Goal: Task Accomplishment & Management: Manage account settings

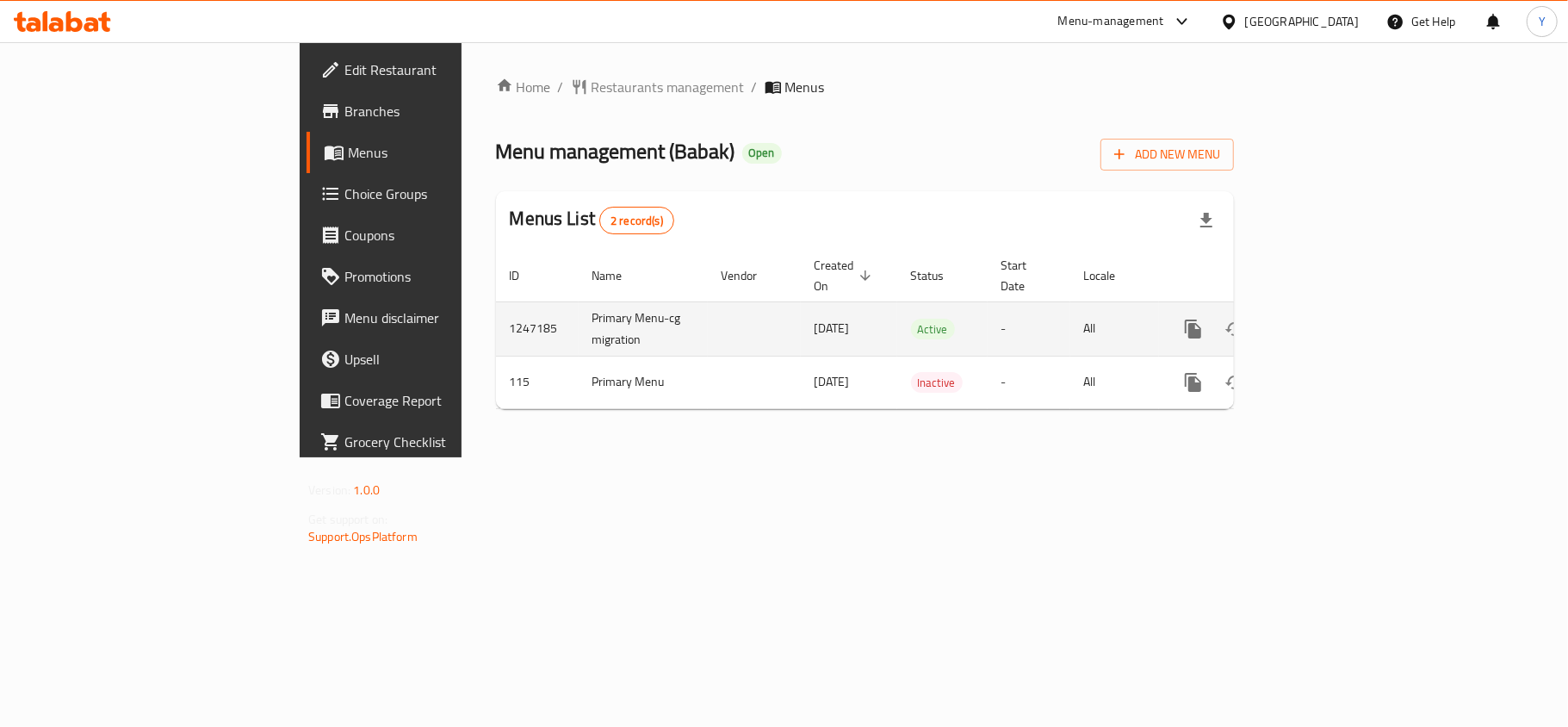
click at [1338, 308] on link "enhanced table" at bounding box center [1318, 329] width 42 height 42
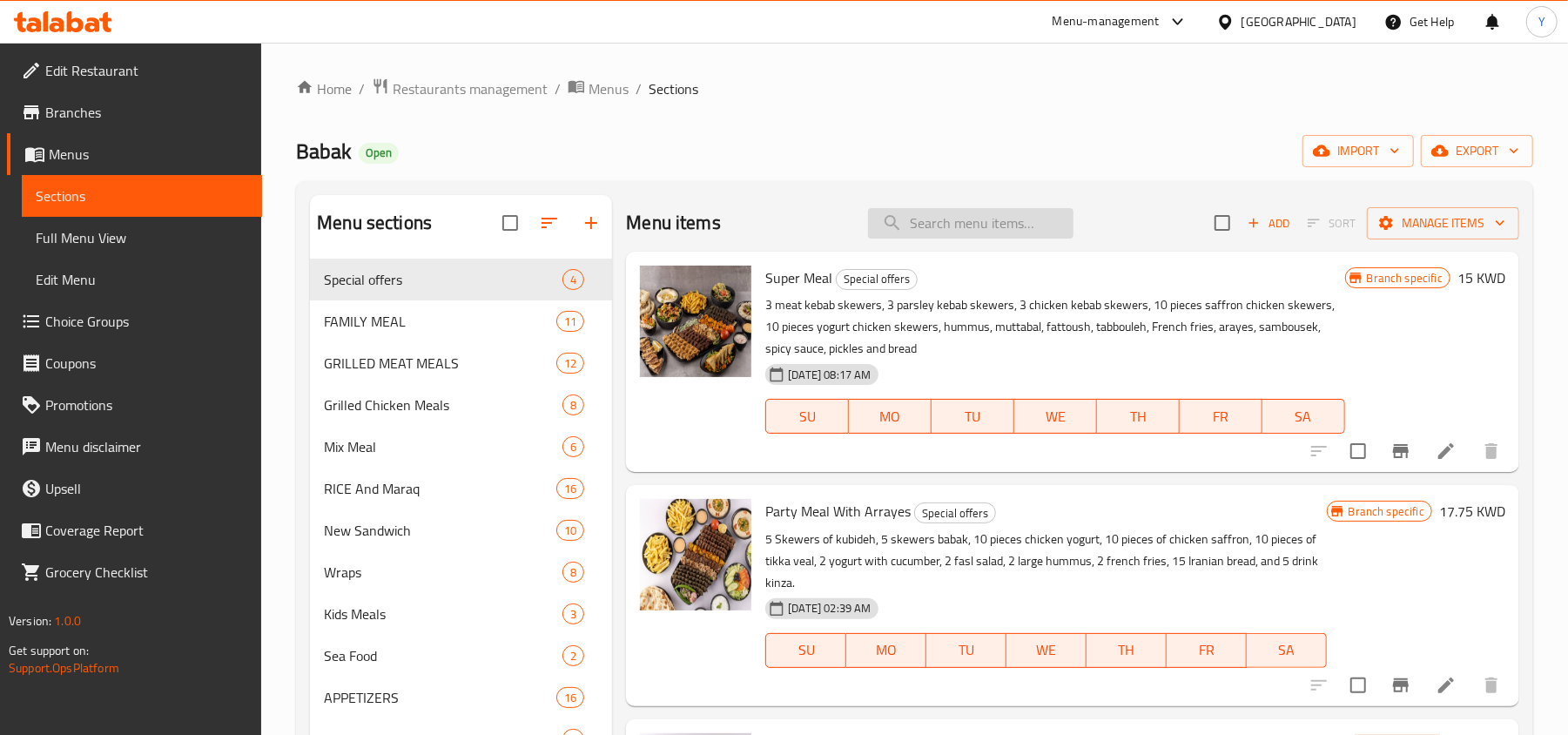
click at [927, 227] on input "search" at bounding box center [971, 223] width 205 height 31
paste input "Iranian Laban With Mint"
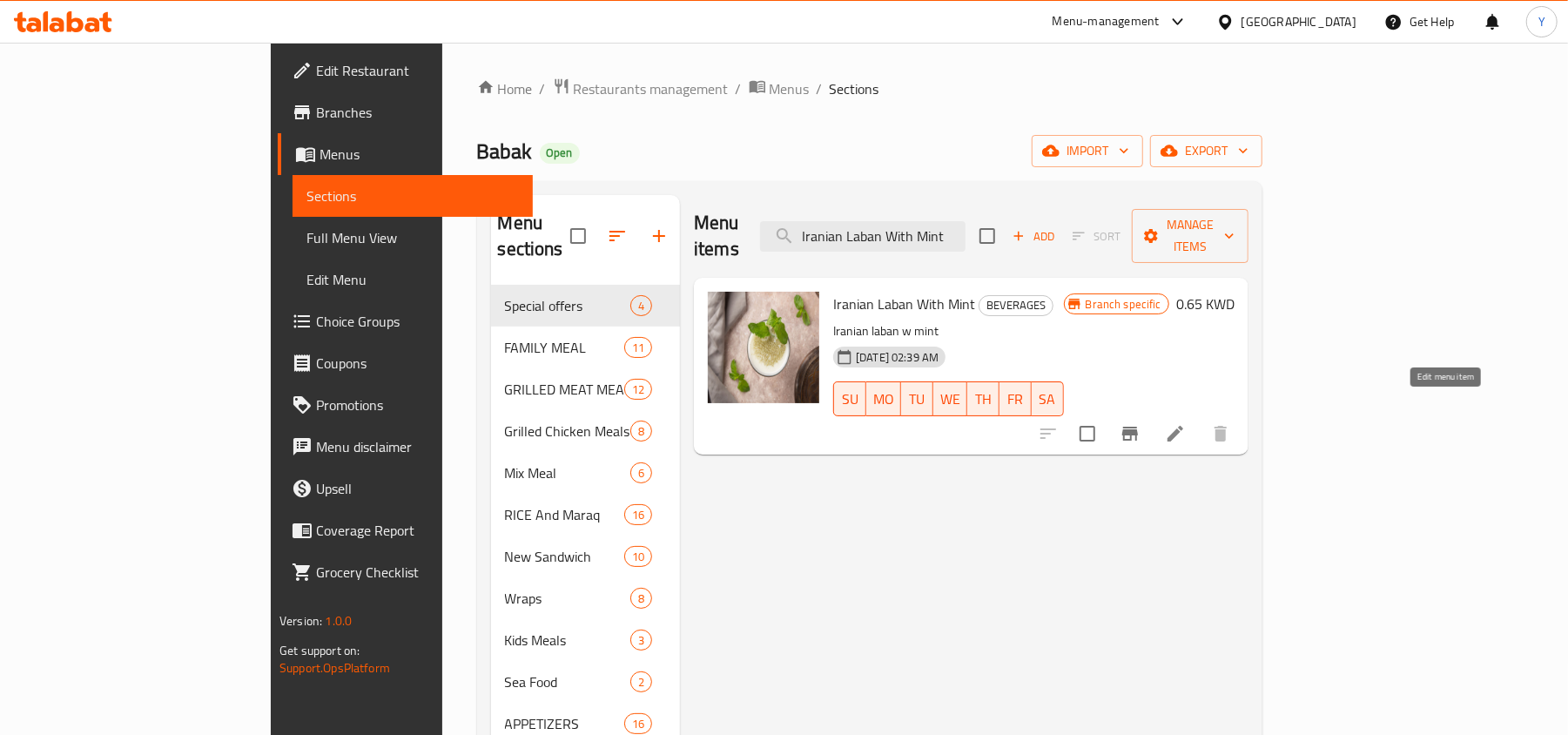
type input "Iranian Laban With Mint"
click at [1186, 423] on icon at bounding box center [1176, 434] width 21 height 21
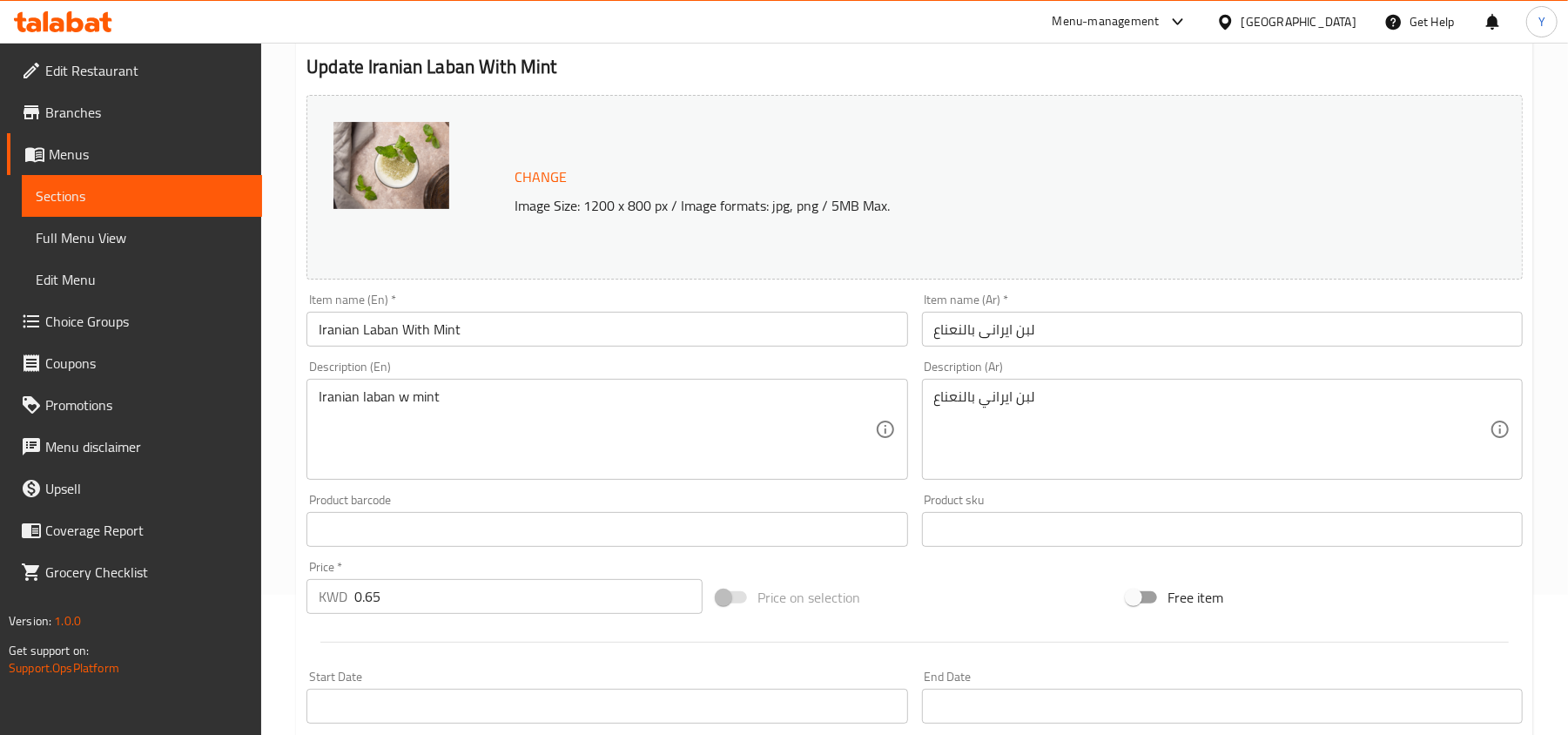
scroll to position [116, 0]
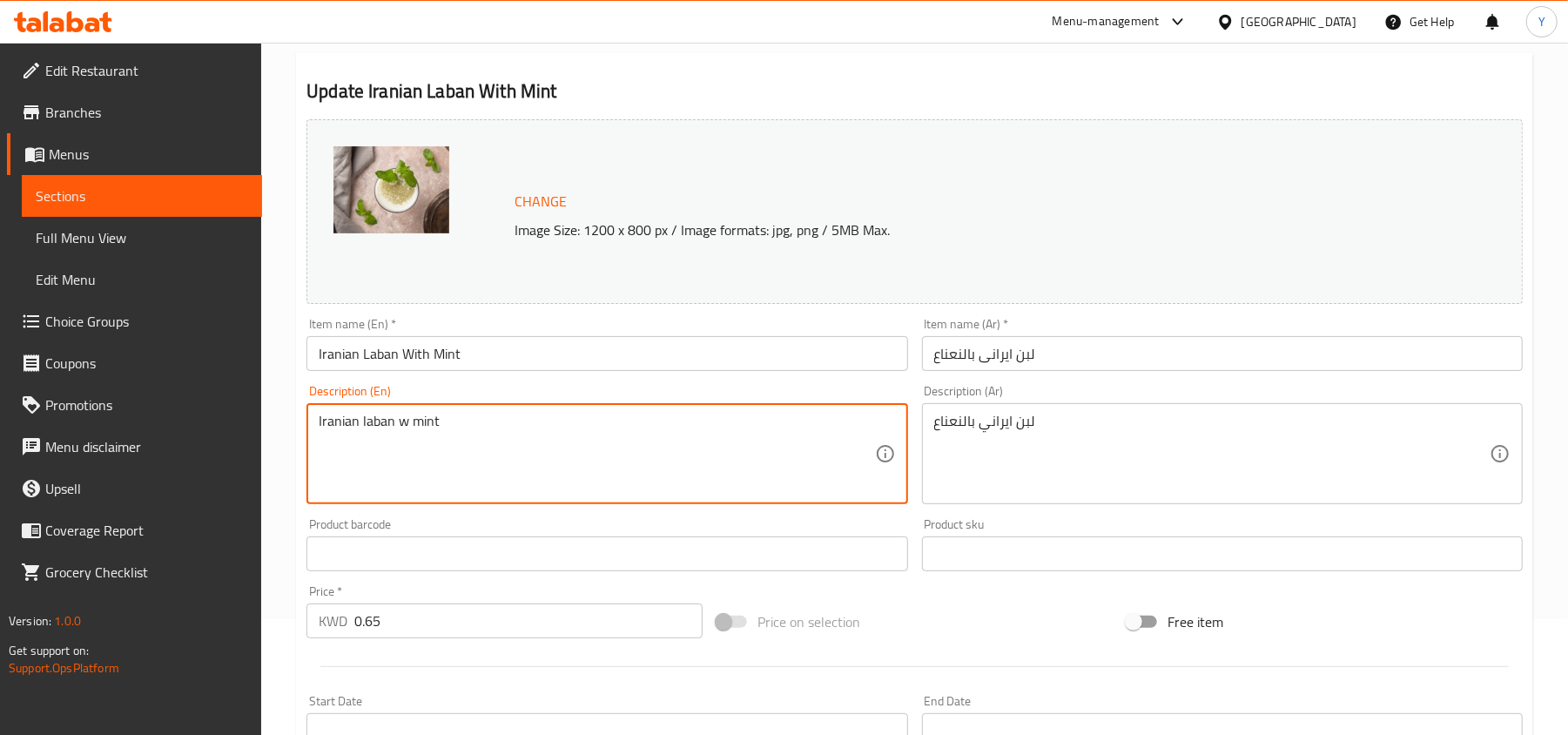
click at [361, 432] on textarea "Iranian laban w mint" at bounding box center [596, 454] width 556 height 83
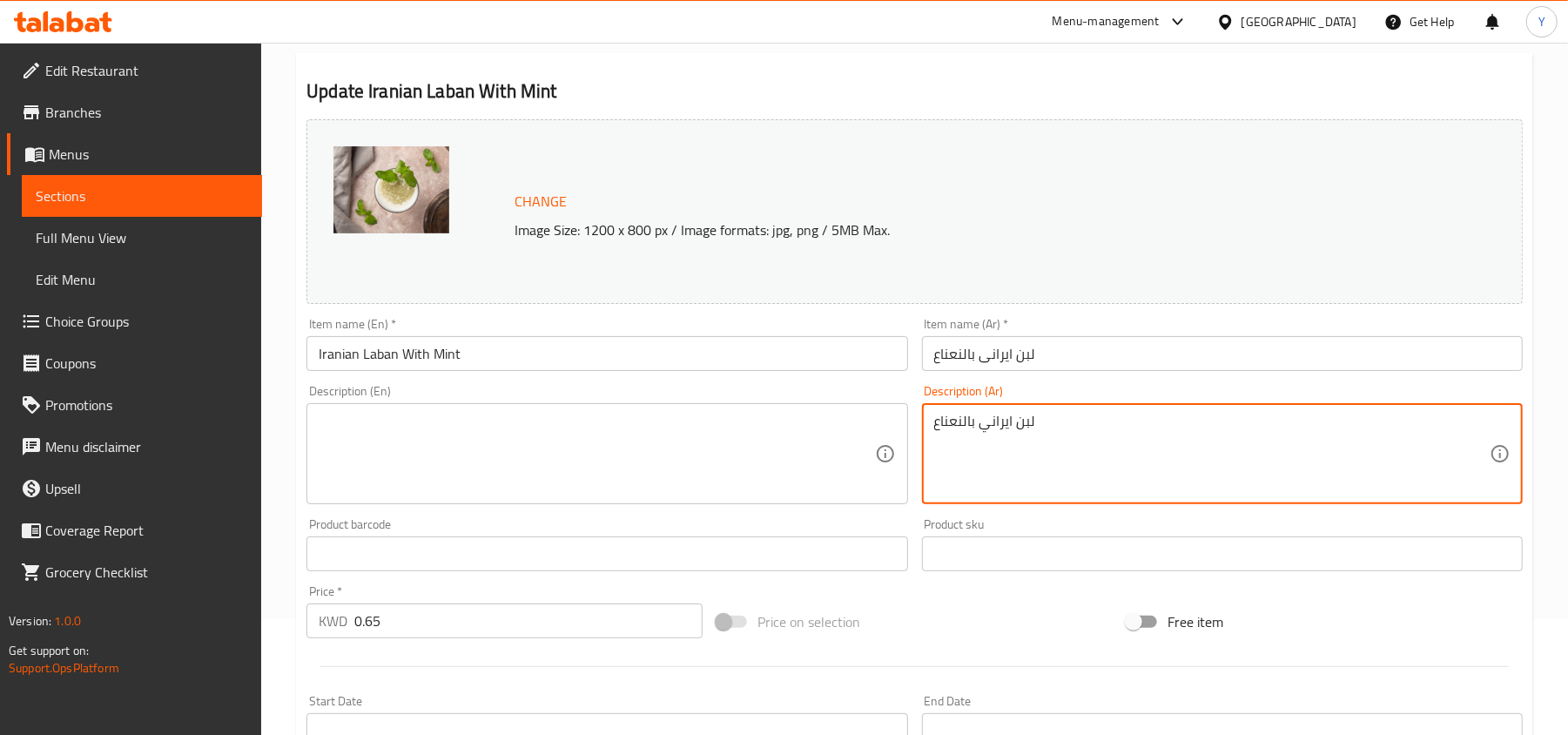
click at [1011, 418] on textarea "لبن ايراني بالنعناع" at bounding box center [1212, 454] width 556 height 83
click at [402, 356] on input "Iranian Laban With Mint" at bounding box center [607, 354] width 601 height 35
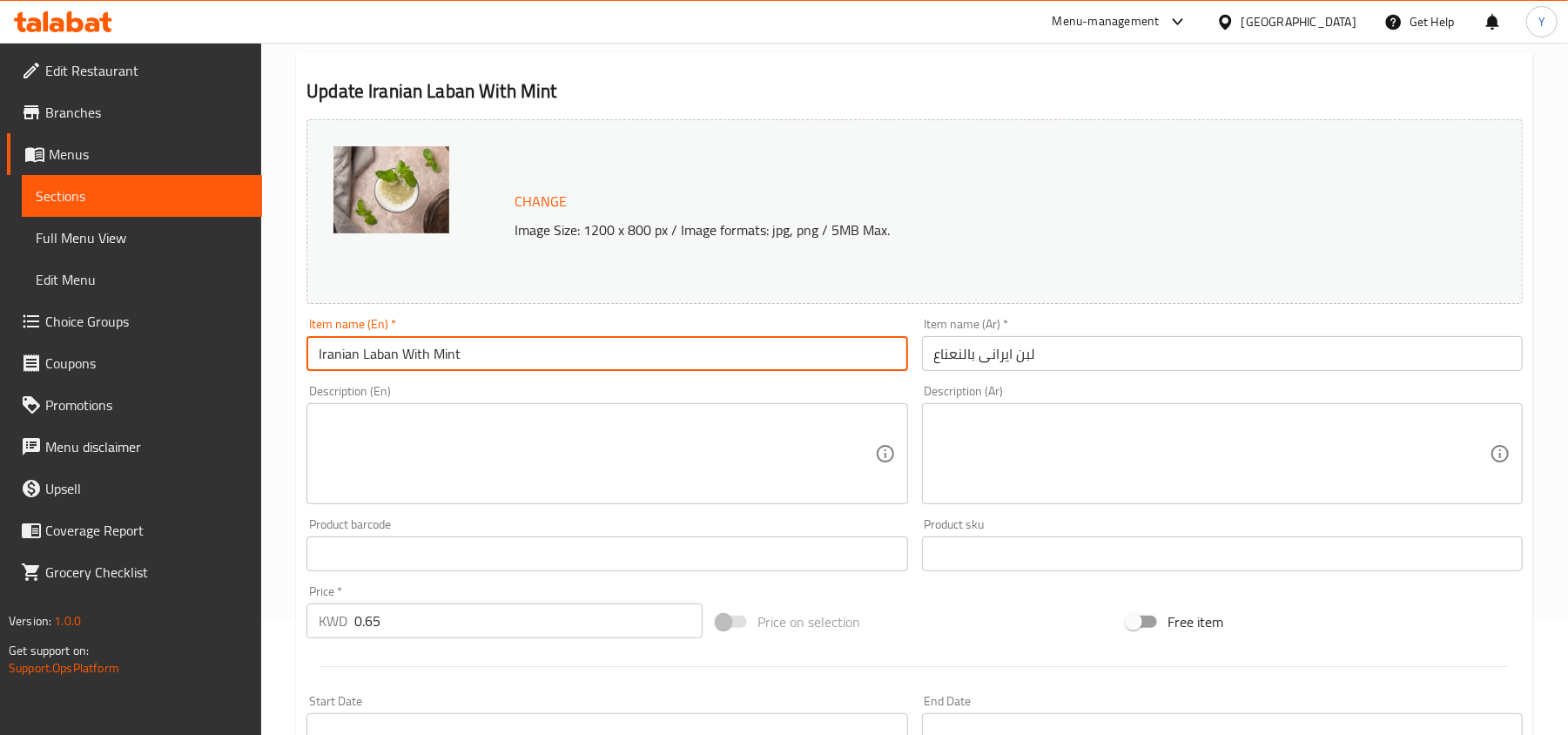
click at [402, 356] on input "Iranian Laban With Mint" at bounding box center [607, 354] width 601 height 35
type input "Iranian Laban with Mint"
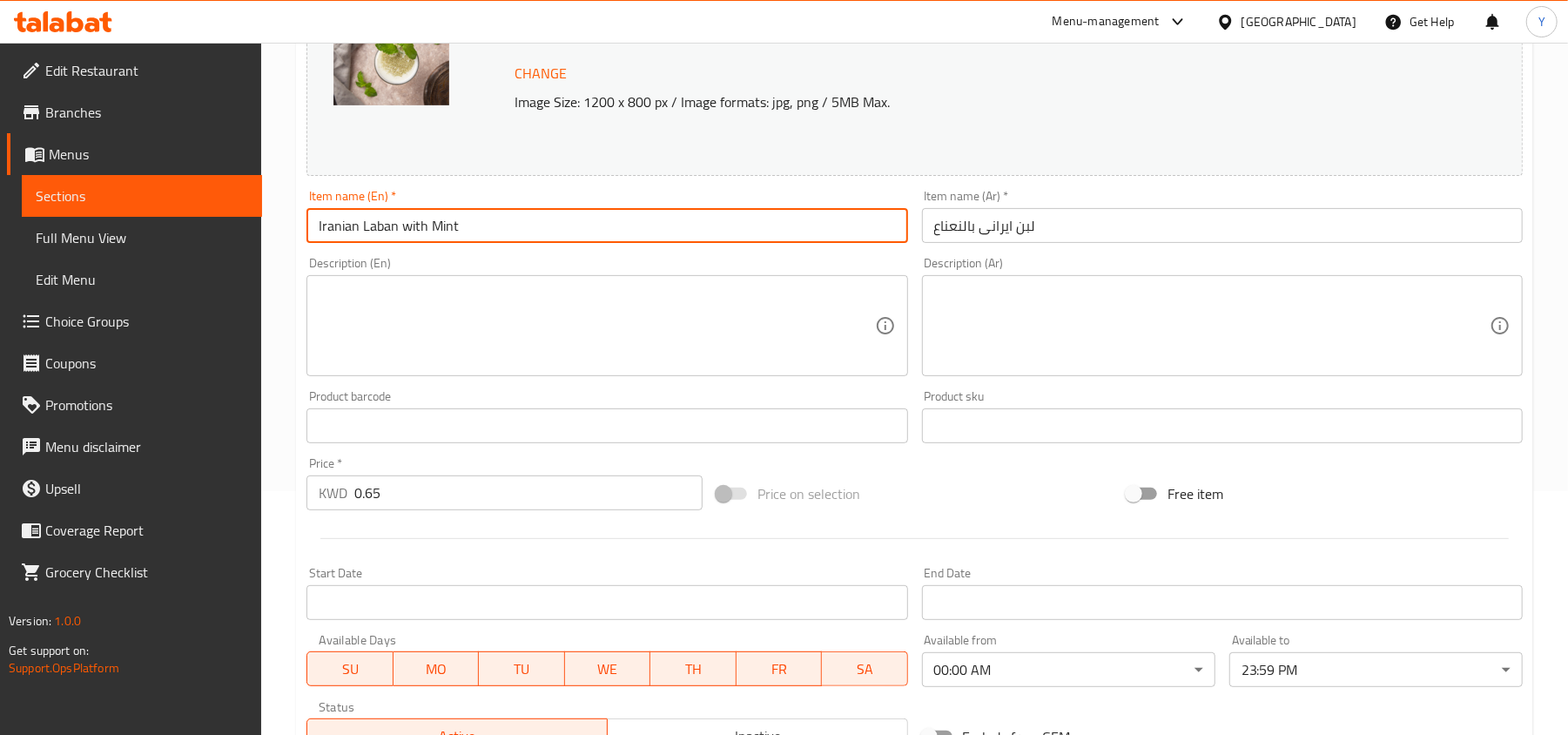
scroll to position [520, 0]
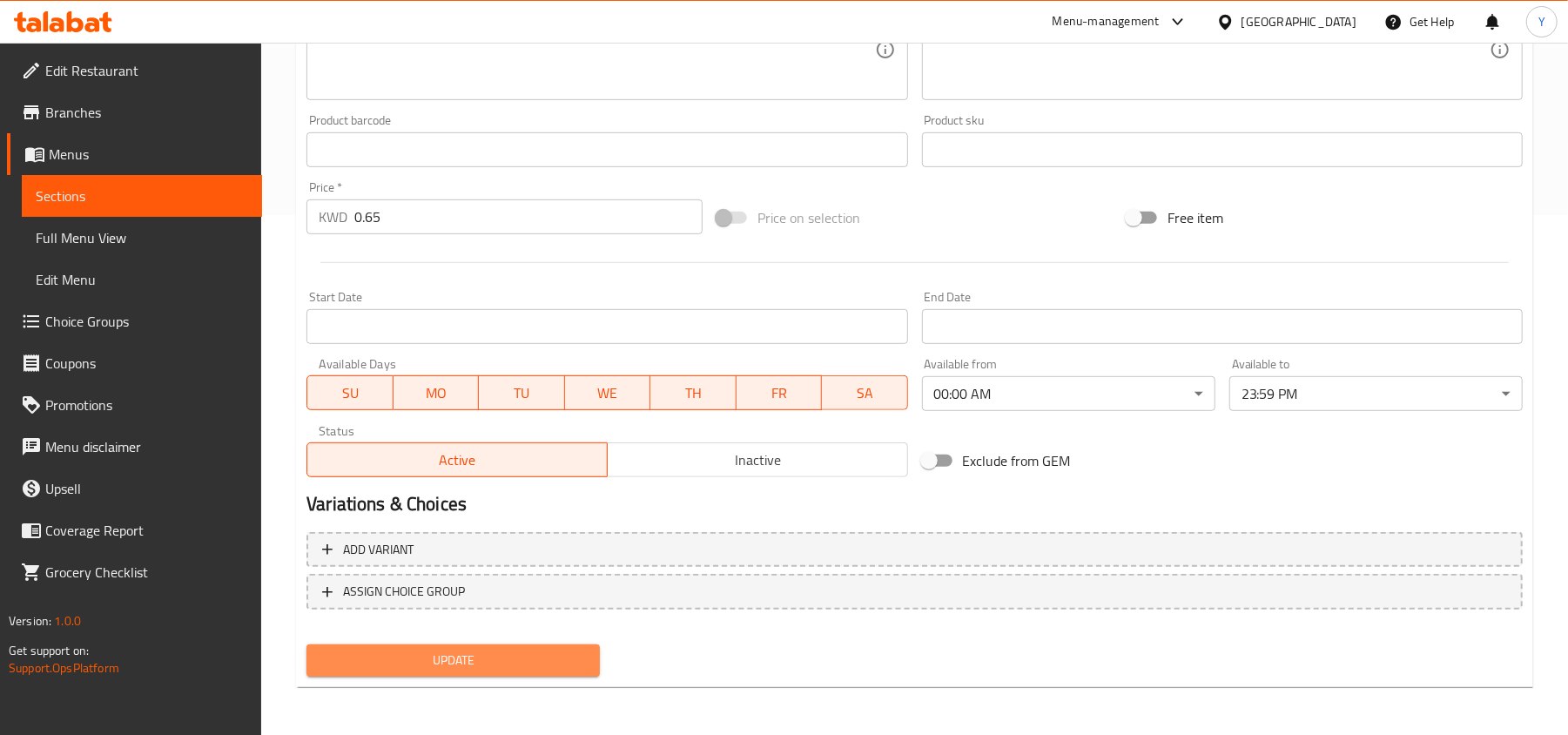
click at [491, 650] on span "Update" at bounding box center [453, 660] width 265 height 22
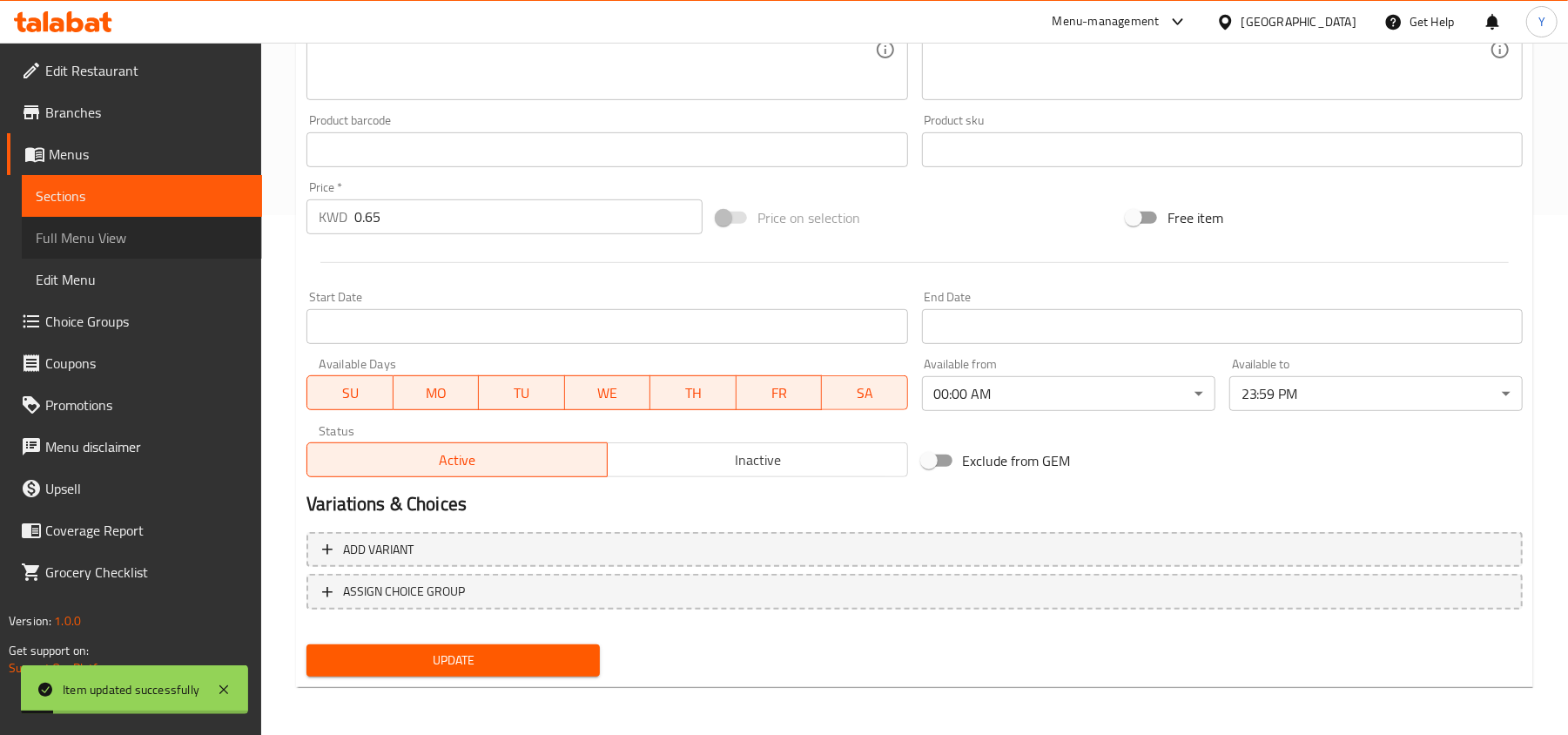
click at [120, 241] on span "Full Menu View" at bounding box center [142, 238] width 212 height 21
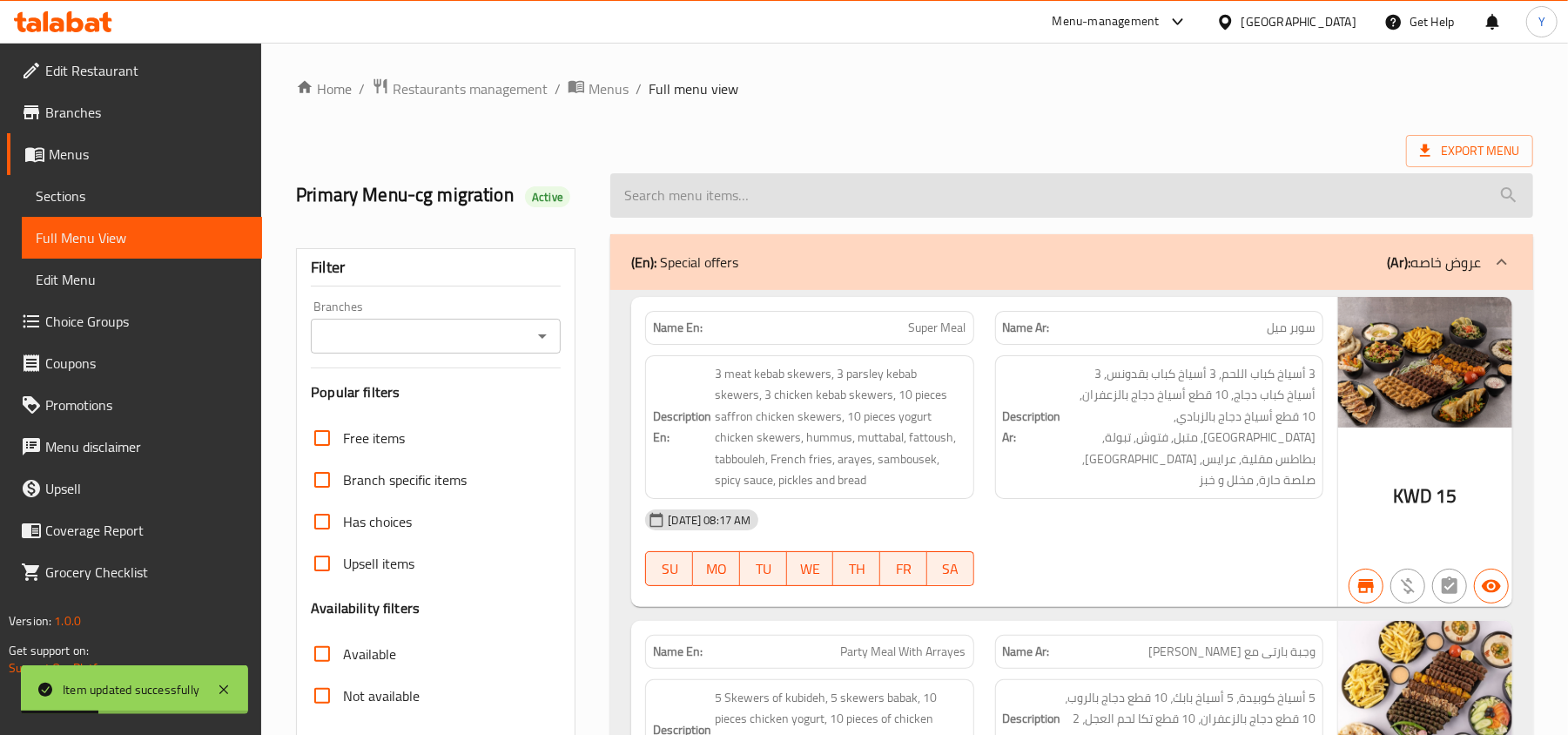
click at [733, 195] on input "search" at bounding box center [1071, 195] width 923 height 45
paste input "Iranian Laban with Mint"
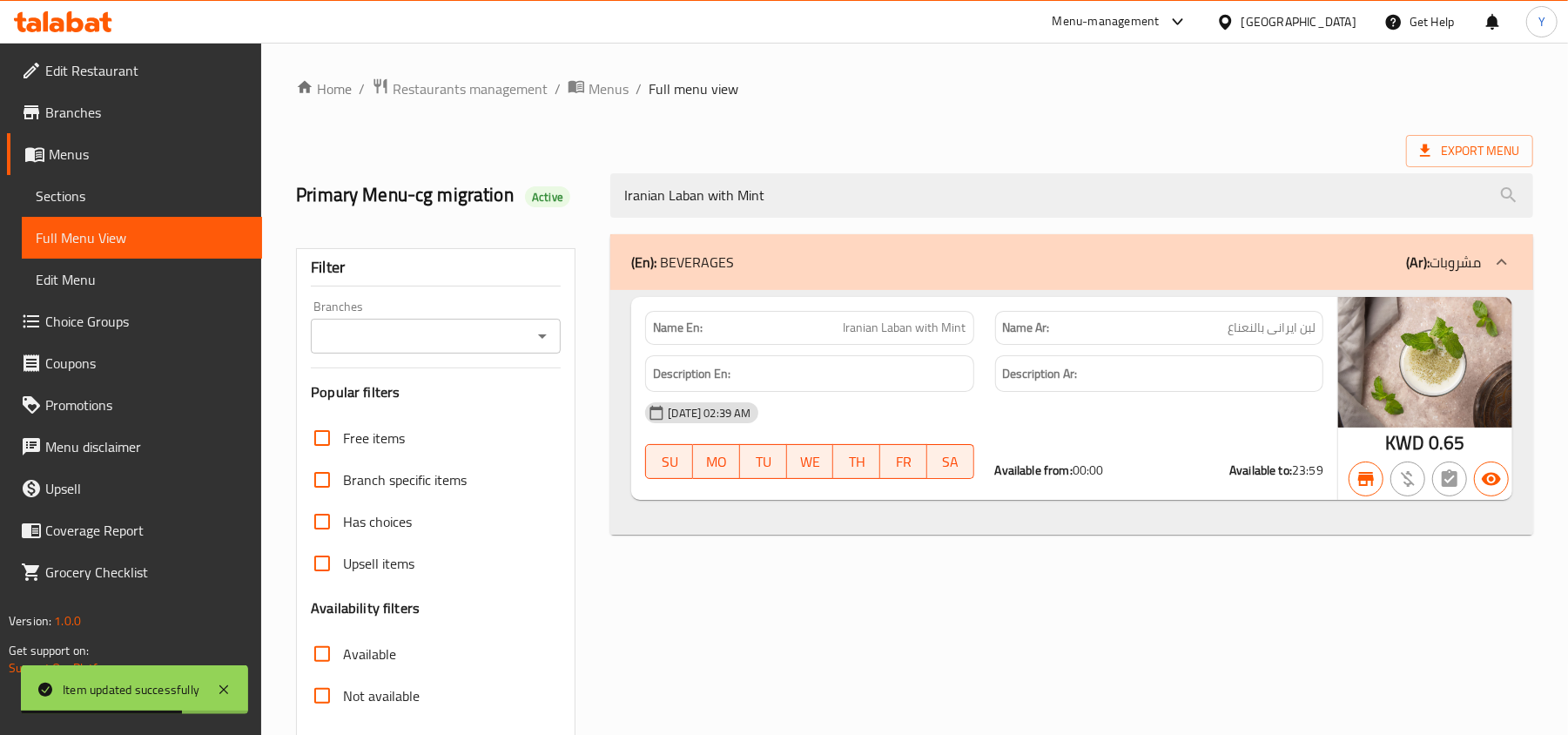
type input "Iranian Laban with Mint"
